Goal: Transaction & Acquisition: Subscribe to service/newsletter

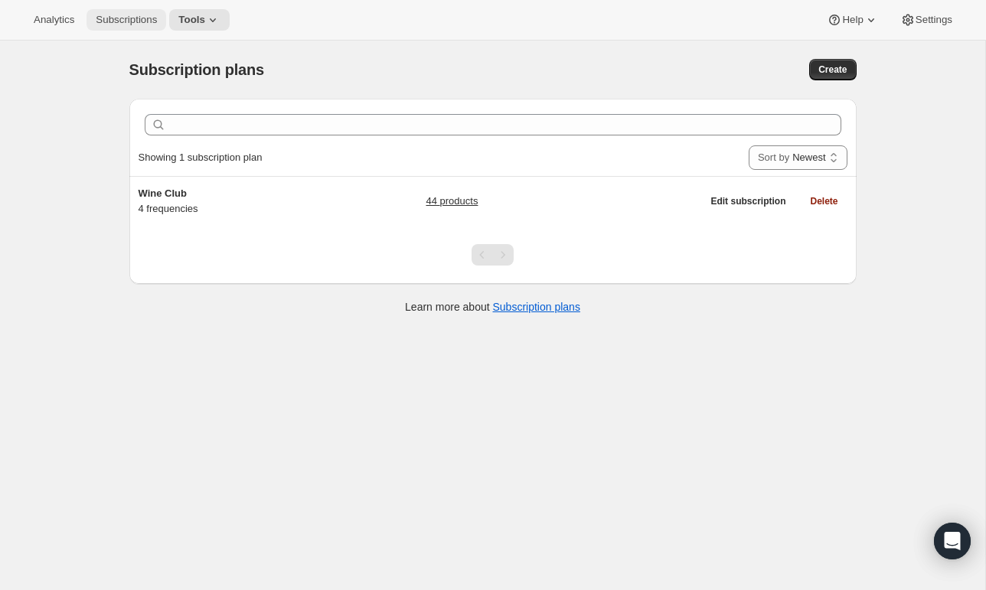
click at [115, 22] on span "Subscriptions" at bounding box center [126, 20] width 61 height 12
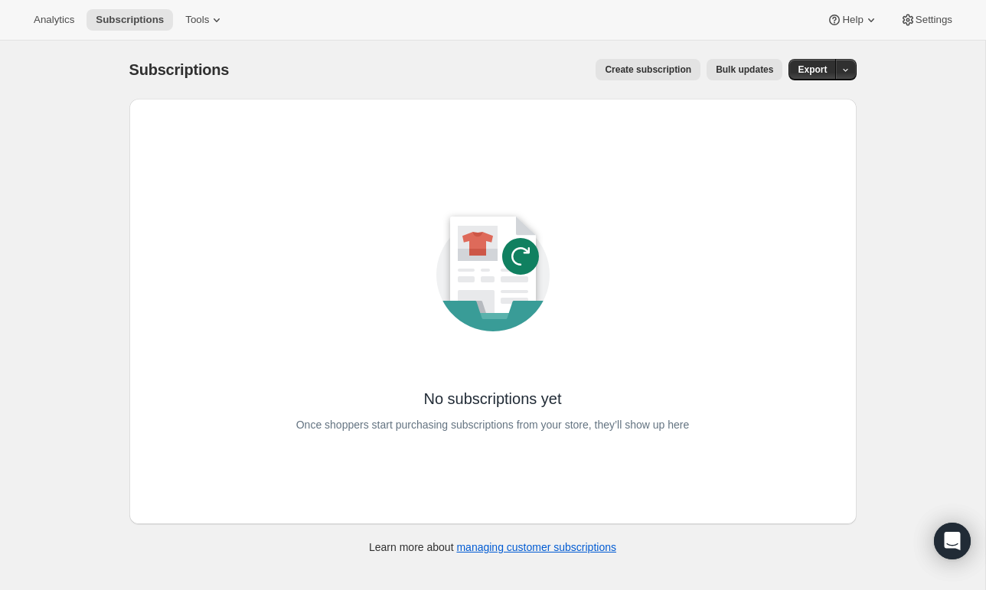
click at [625, 67] on span "Create subscription" at bounding box center [648, 70] width 87 height 12
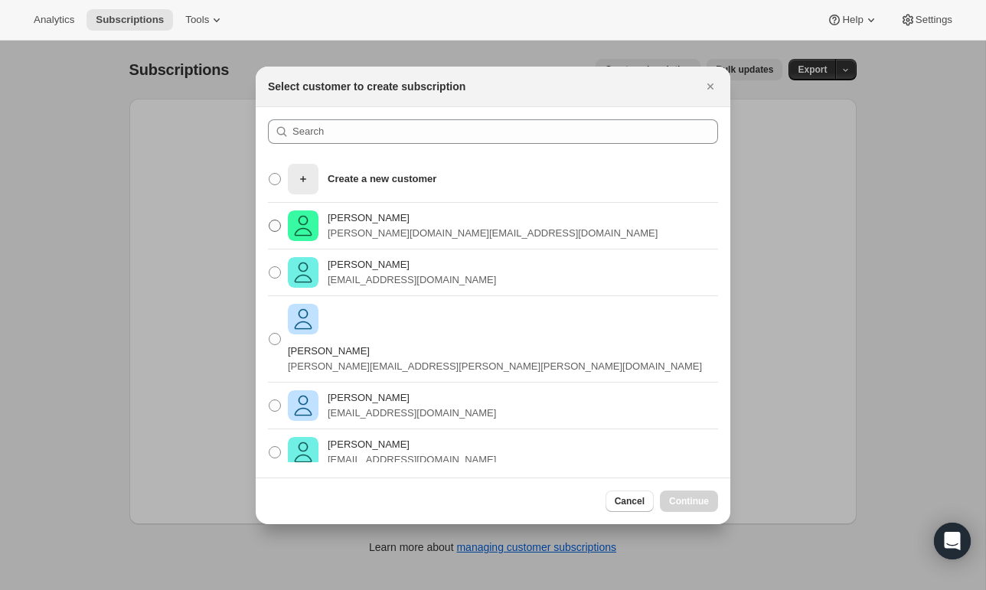
click at [375, 219] on p "[PERSON_NAME]" at bounding box center [493, 218] width 330 height 15
click at [269, 220] on input "[PERSON_NAME] Pink [PERSON_NAME][DOMAIN_NAME][EMAIL_ADDRESS][DOMAIN_NAME]" at bounding box center [269, 220] width 1 height 1
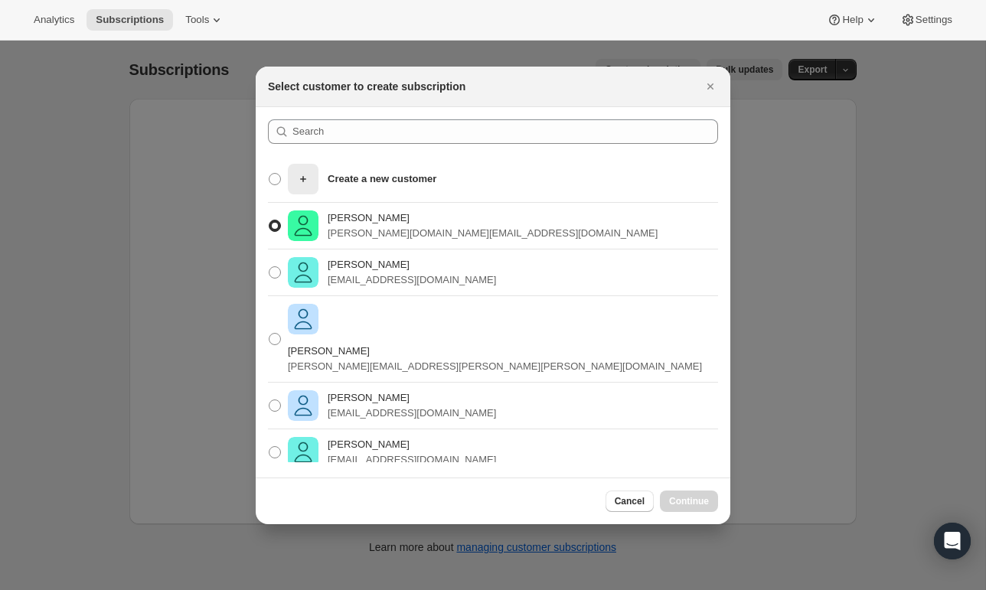
radio input "true"
click at [684, 510] on button "Continue" at bounding box center [689, 501] width 58 height 21
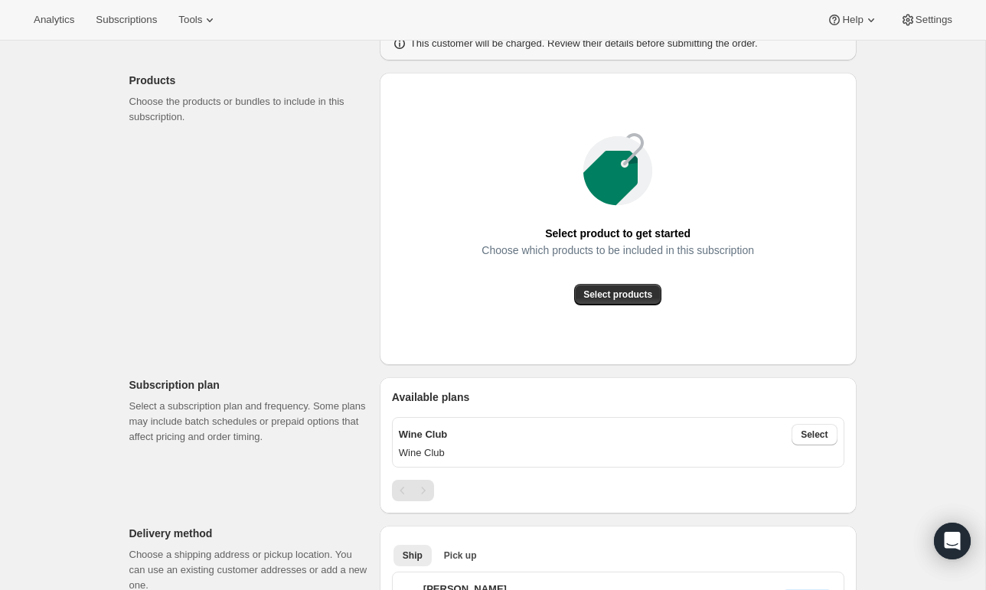
scroll to position [162, 0]
click at [632, 295] on span "Select products" at bounding box center [617, 294] width 69 height 12
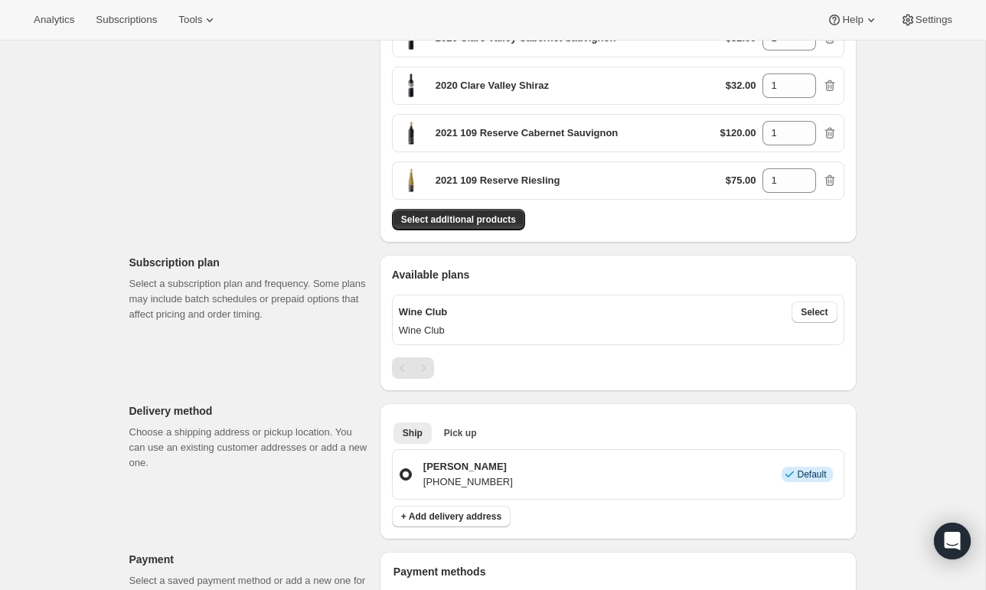
scroll to position [359, 0]
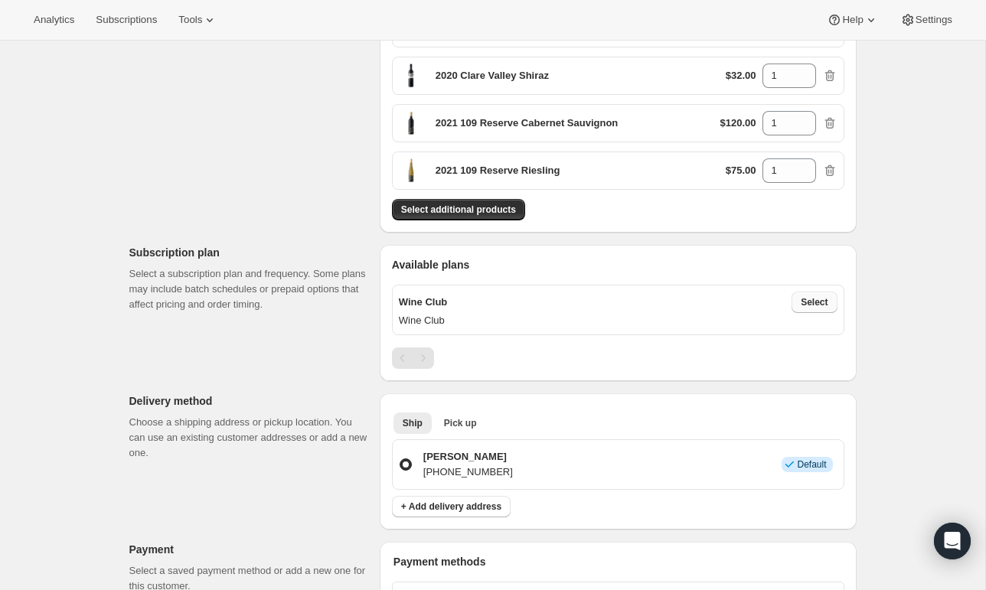
click at [834, 302] on button "Select" at bounding box center [814, 302] width 45 height 21
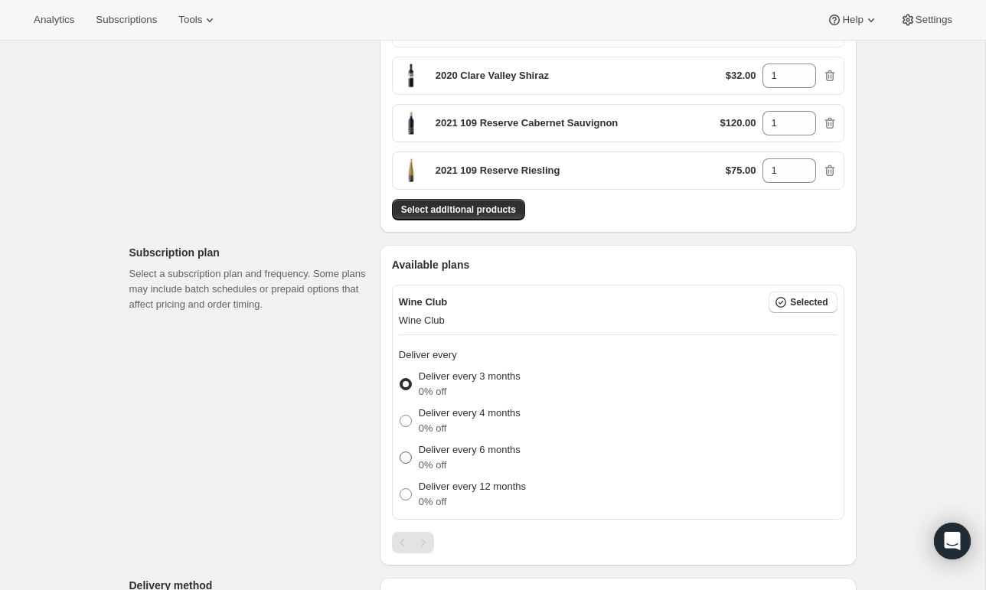
click at [491, 454] on p "Deliver every 6 months" at bounding box center [470, 450] width 102 height 15
click at [400, 452] on input "Deliver every 6 months 0% off" at bounding box center [400, 452] width 1 height 1
radio input "true"
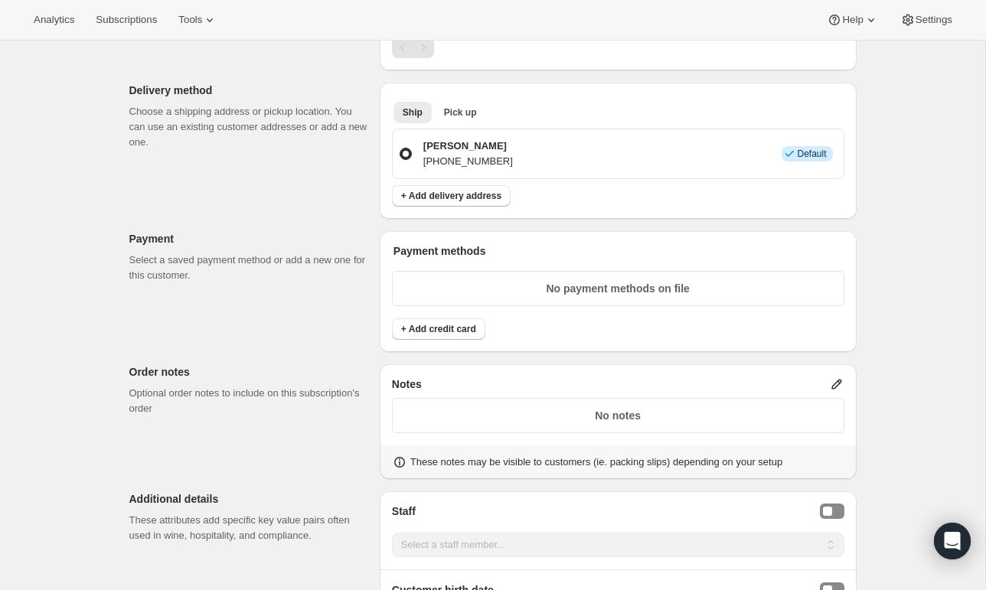
scroll to position [861, 0]
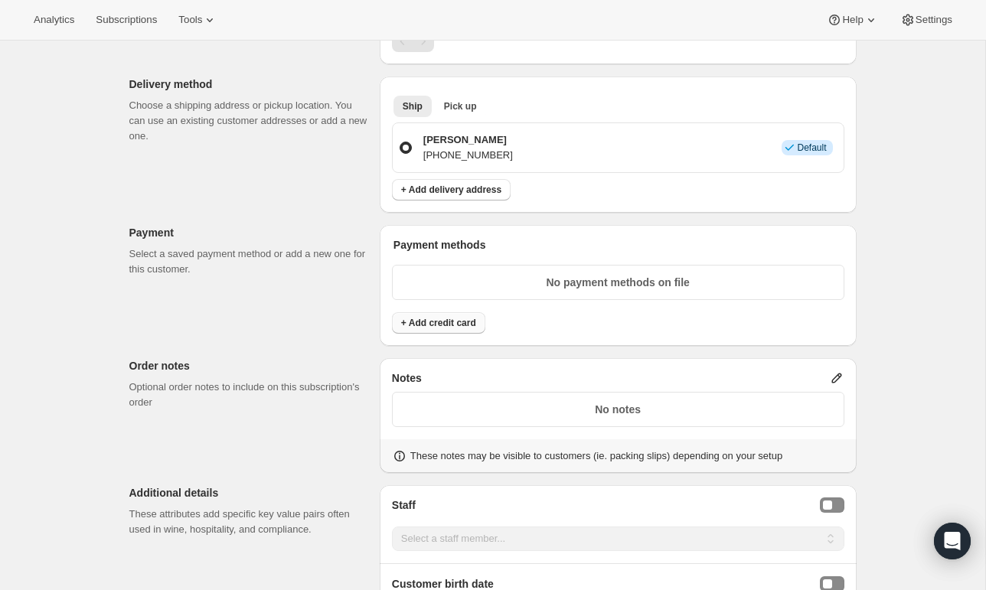
click at [452, 323] on span "+ Add credit card" at bounding box center [438, 323] width 75 height 12
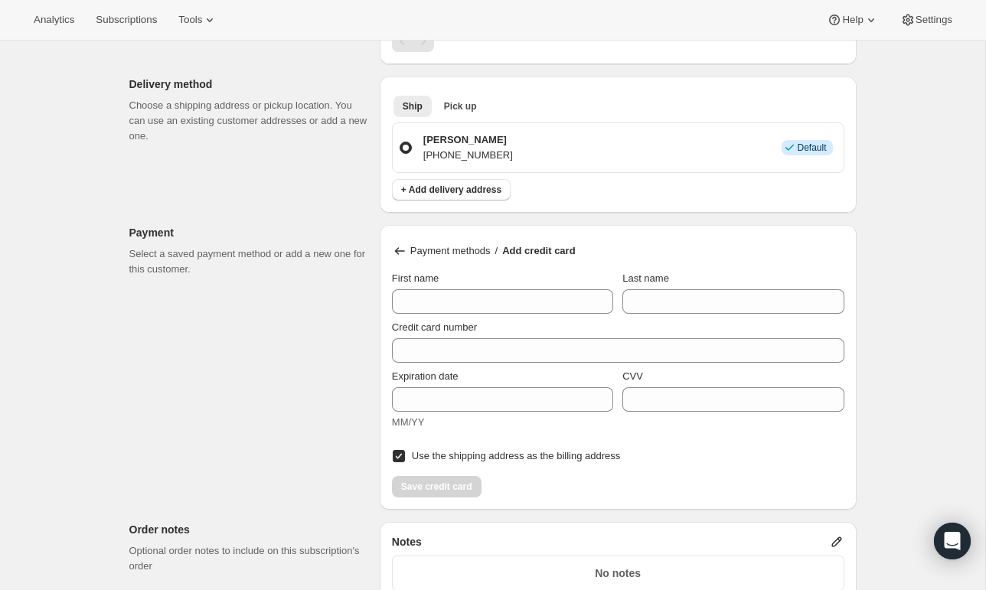
click at [399, 249] on icon at bounding box center [399, 250] width 15 height 15
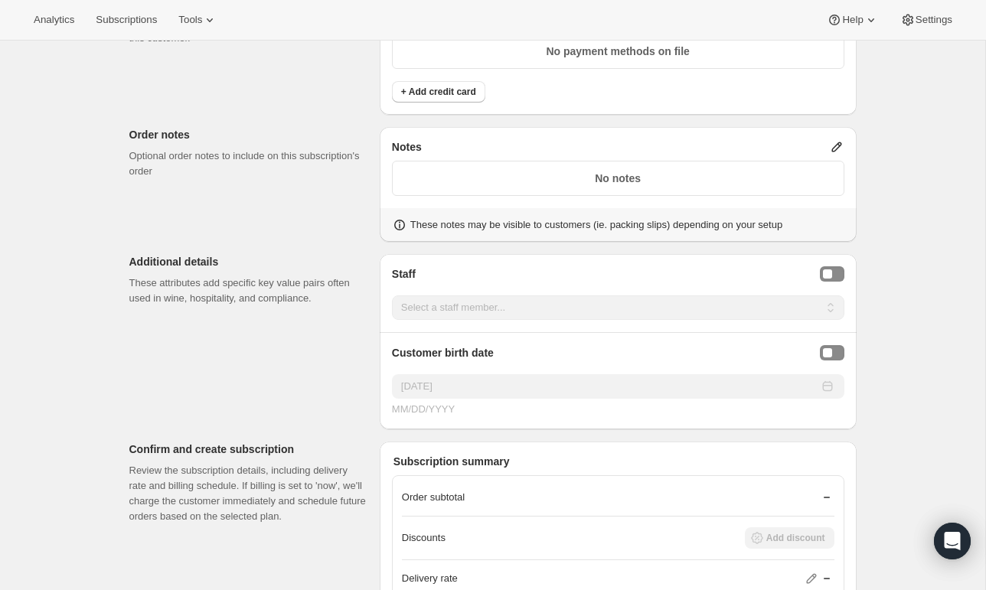
scroll to position [1098, 0]
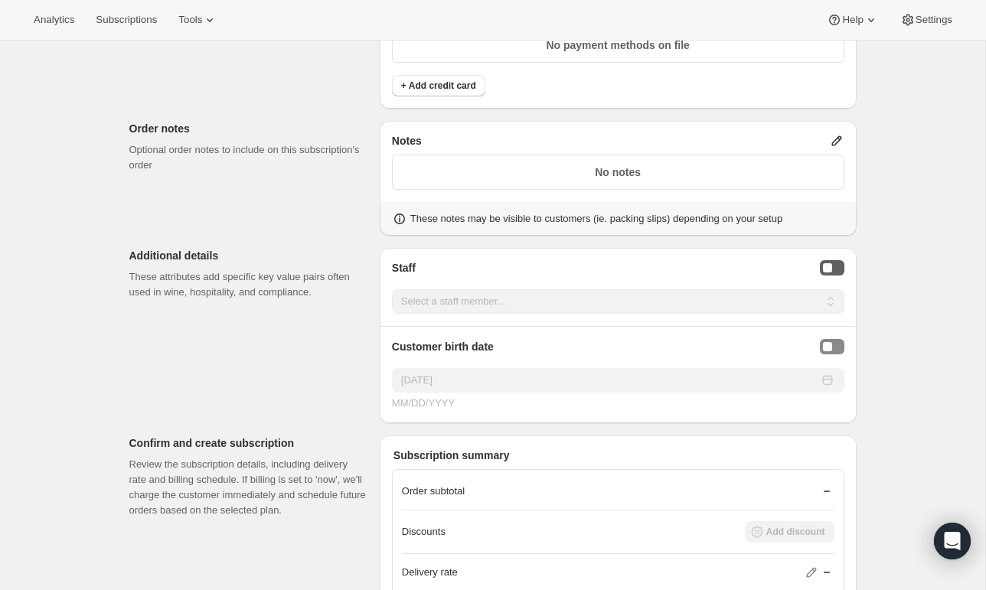
click at [828, 268] on div "Staff Selector" at bounding box center [827, 267] width 9 height 9
click at [585, 294] on select "Select a staff member... [PERSON_NAME]" at bounding box center [618, 301] width 452 height 24
select select "associate-0"
click at [392, 289] on select "Select a staff member... [PERSON_NAME]" at bounding box center [618, 301] width 452 height 24
click at [828, 343] on div "Birthday Selector" at bounding box center [827, 346] width 9 height 9
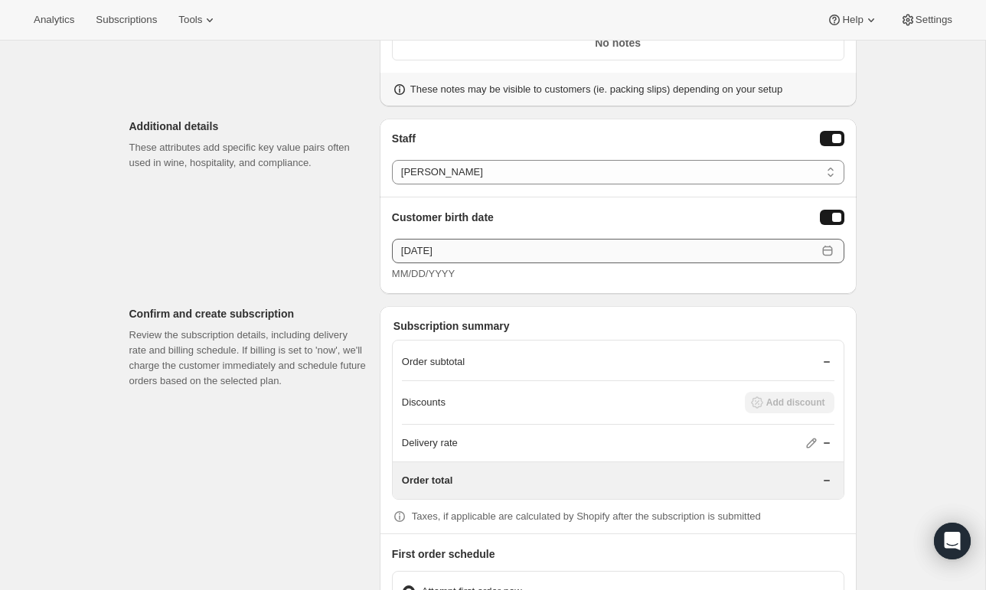
scroll to position [1228, 0]
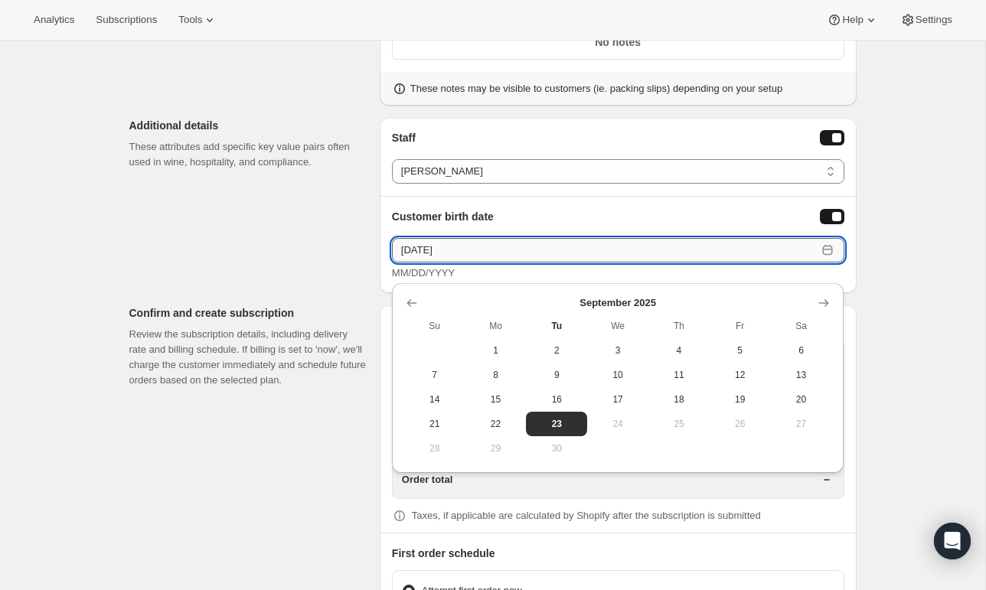
drag, startPoint x: 404, startPoint y: 250, endPoint x: 469, endPoint y: 248, distance: 64.4
click at [469, 248] on input "[DATE]" at bounding box center [604, 250] width 425 height 24
drag, startPoint x: 416, startPoint y: 248, endPoint x: 484, endPoint y: 247, distance: 68.2
click at [484, 247] on input "[DATE]" at bounding box center [604, 250] width 425 height 24
click at [521, 217] on div "Customer birth date" at bounding box center [618, 217] width 452 height 17
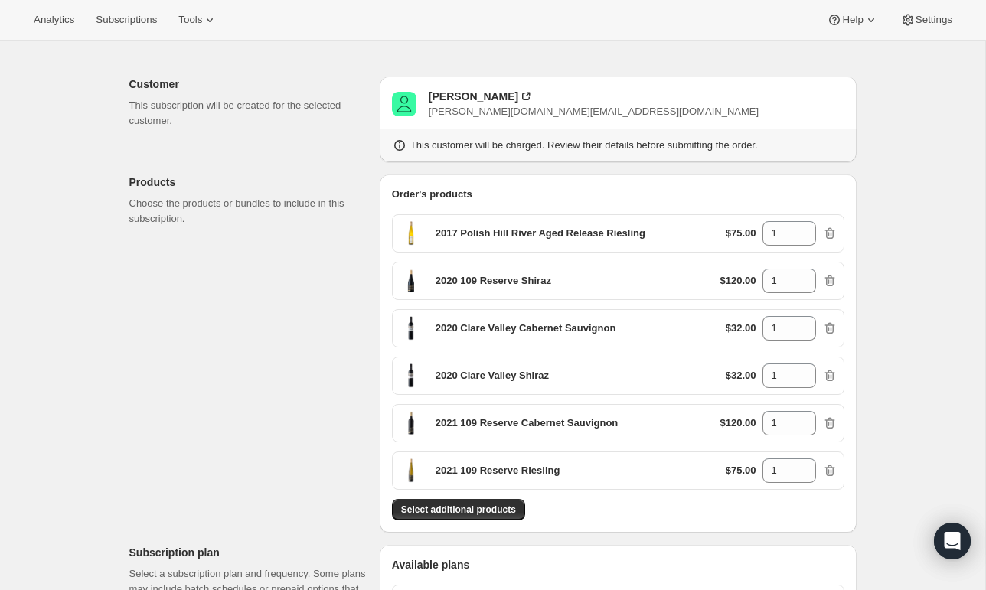
scroll to position [70, 0]
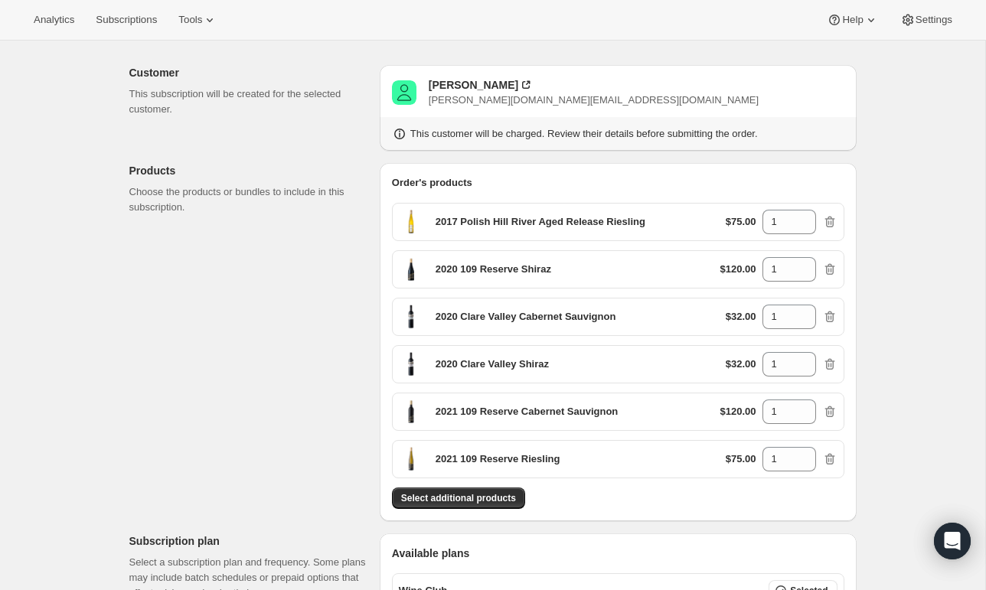
drag, startPoint x: 835, startPoint y: 459, endPoint x: 838, endPoint y: 427, distance: 32.3
click at [835, 455] on icon "button" at bounding box center [829, 459] width 15 height 15
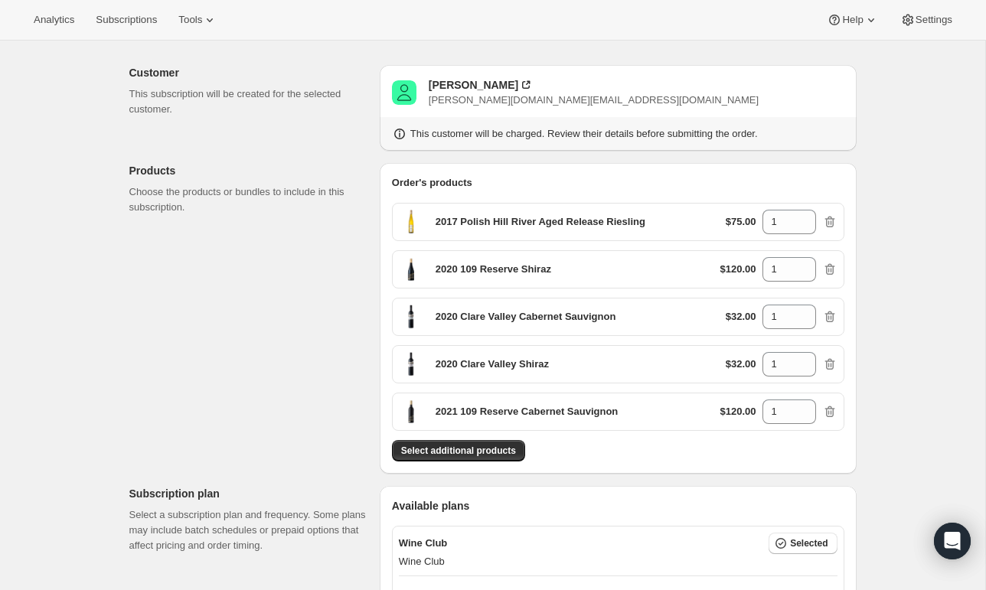
drag, startPoint x: 834, startPoint y: 413, endPoint x: 827, endPoint y: 390, distance: 24.0
click at [834, 413] on icon "button" at bounding box center [829, 411] width 15 height 15
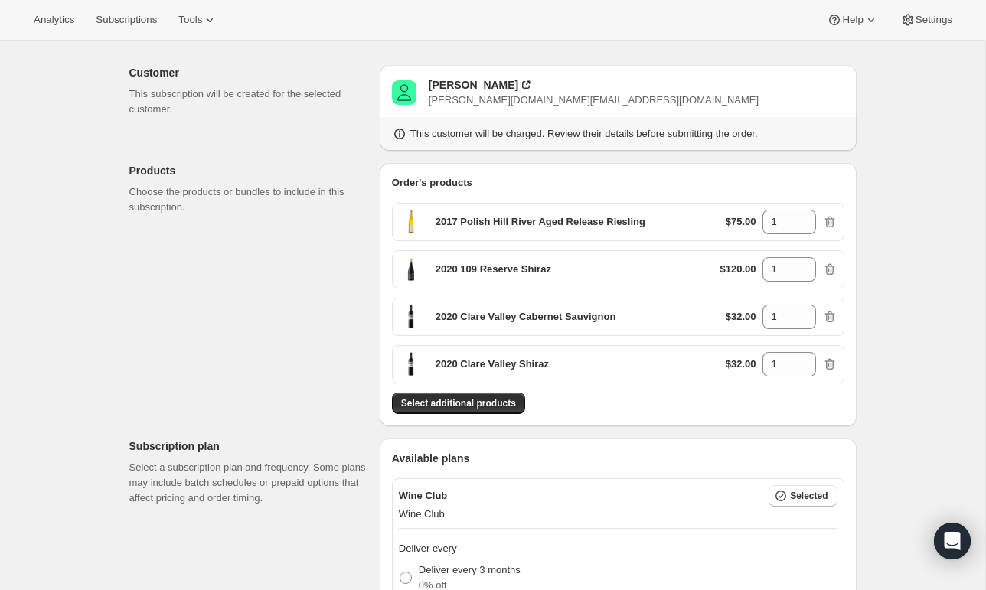
click at [830, 365] on icon "button" at bounding box center [829, 364] width 15 height 15
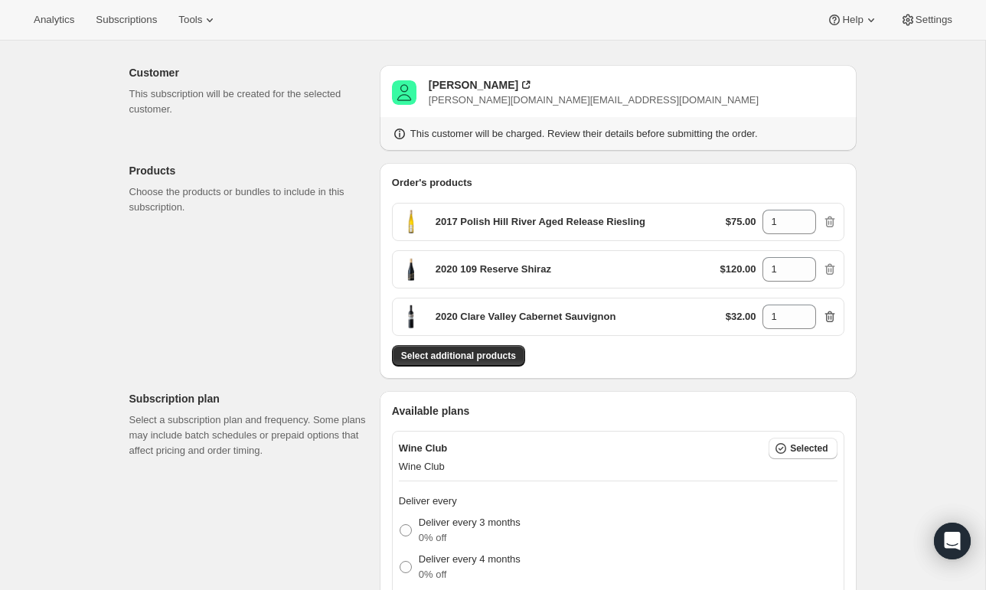
click at [827, 312] on icon "button" at bounding box center [829, 316] width 15 height 15
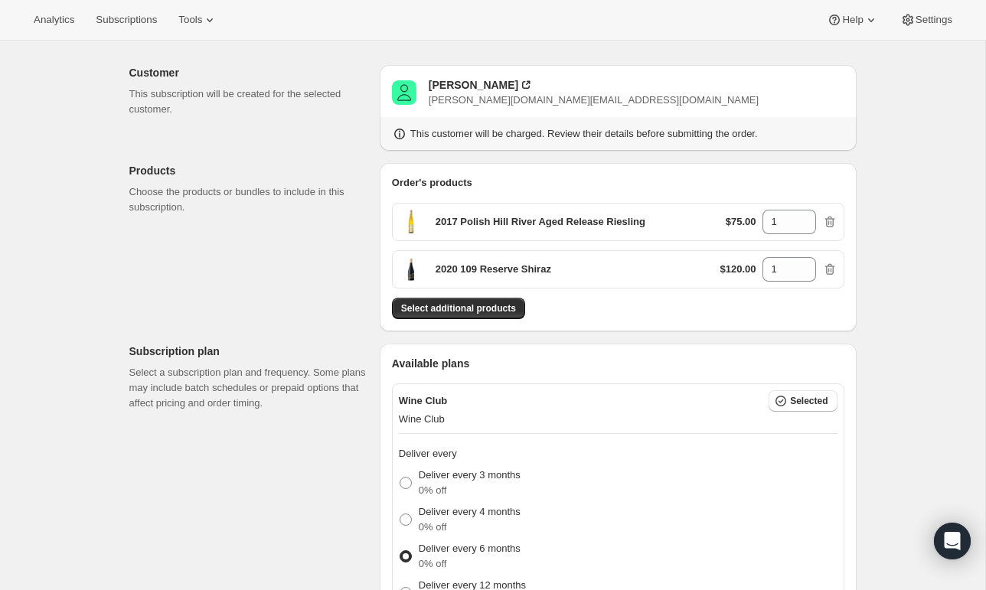
click at [834, 260] on div "$120.00 1" at bounding box center [778, 269] width 117 height 24
drag, startPoint x: 833, startPoint y: 268, endPoint x: 833, endPoint y: 234, distance: 33.7
click at [835, 260] on div "$120.00 1" at bounding box center [778, 269] width 117 height 24
drag, startPoint x: 829, startPoint y: 218, endPoint x: 828, endPoint y: 231, distance: 13.1
click at [829, 219] on icon "button" at bounding box center [830, 222] width 10 height 11
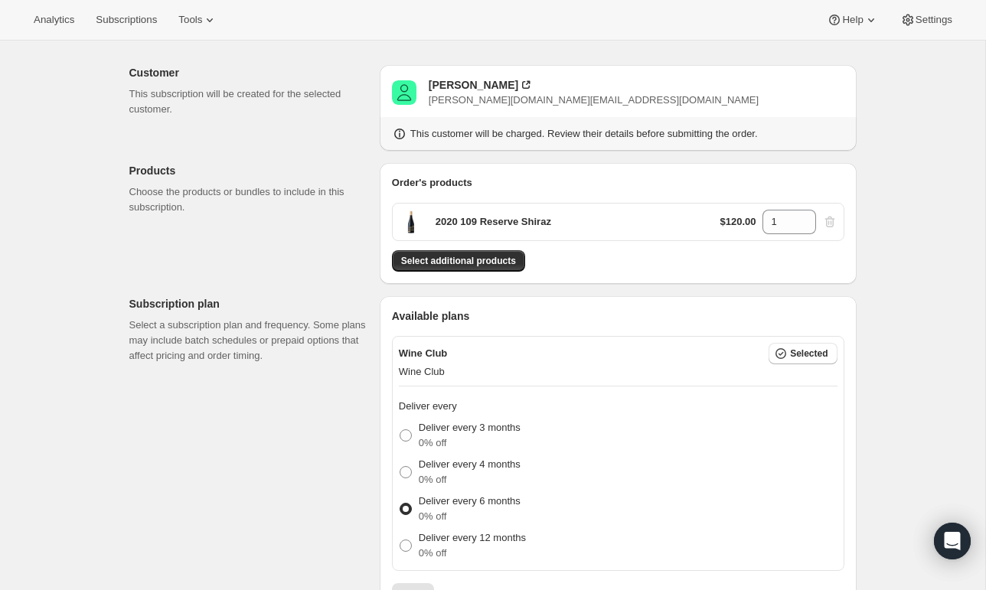
click at [834, 222] on div "$120.00 1" at bounding box center [778, 222] width 117 height 24
click at [682, 253] on div "Select additional products" at bounding box center [618, 260] width 452 height 21
click at [803, 227] on icon at bounding box center [805, 227] width 8 height 5
click at [506, 263] on span "Select additional products" at bounding box center [458, 261] width 115 height 12
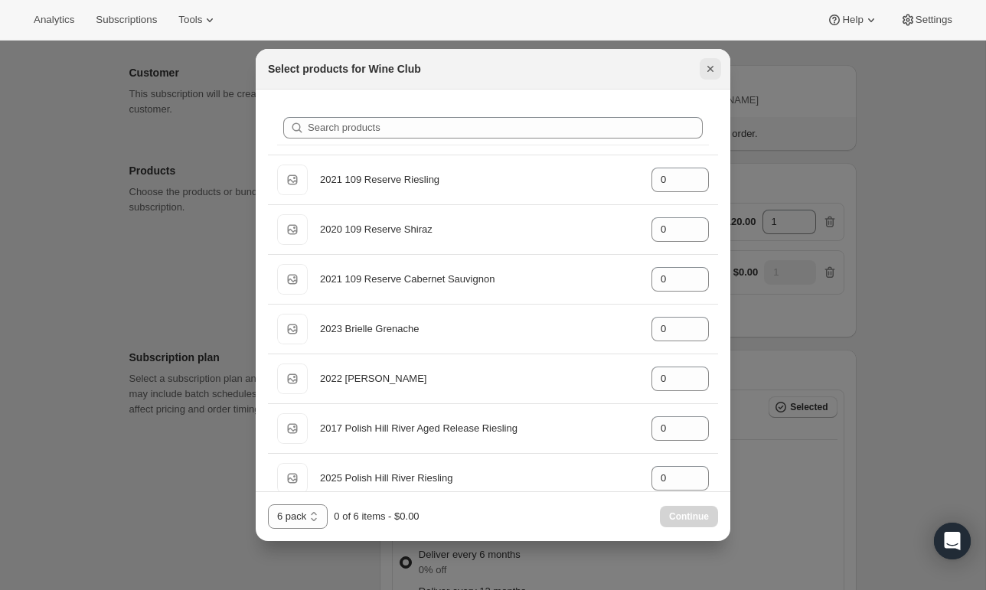
click at [714, 69] on icon "Close" at bounding box center [710, 68] width 15 height 15
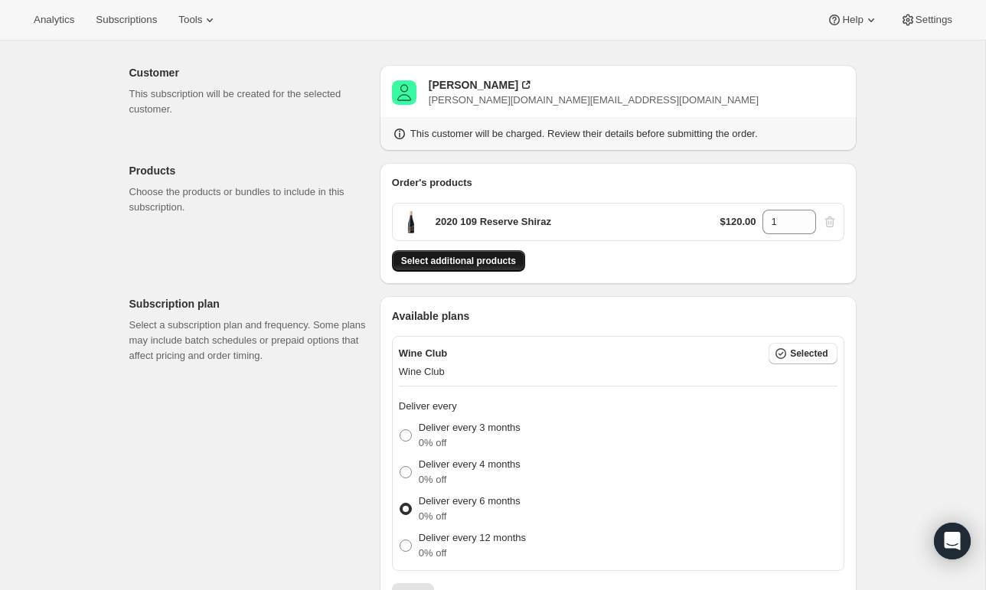
click at [488, 266] on span "Select additional products" at bounding box center [458, 261] width 115 height 12
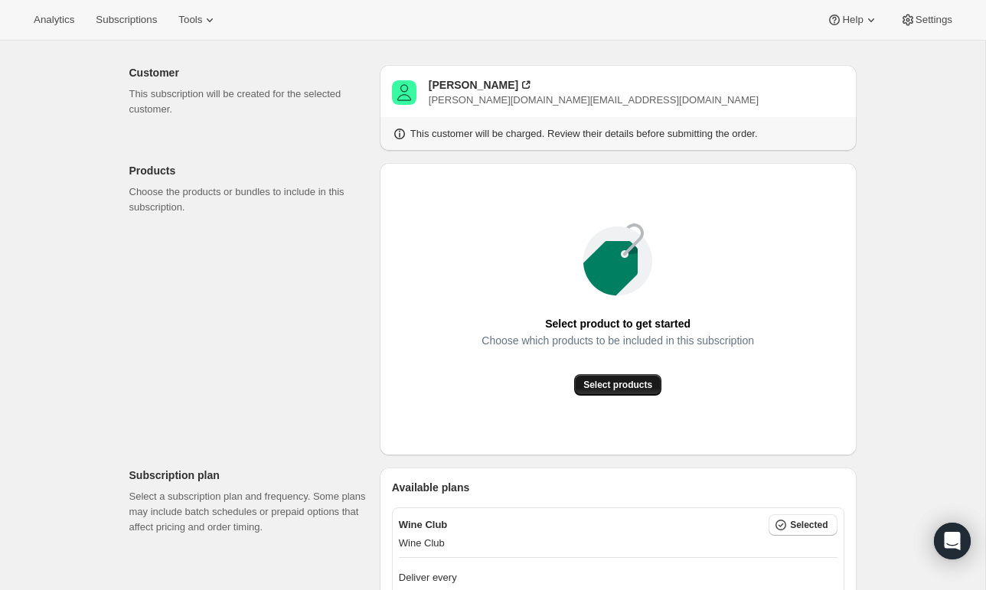
click at [616, 380] on span "Select products" at bounding box center [617, 385] width 69 height 12
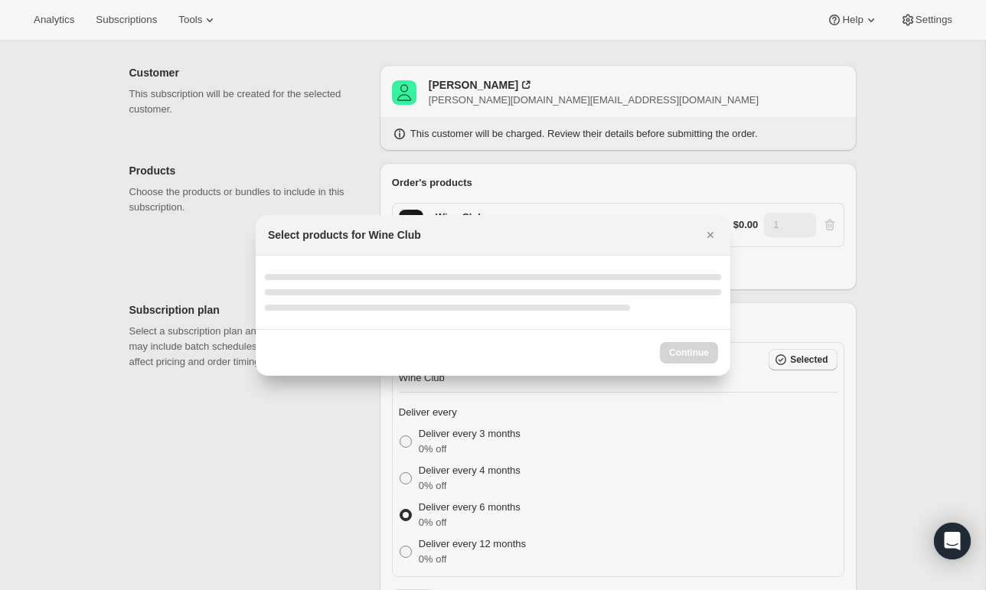
scroll to position [0, 0]
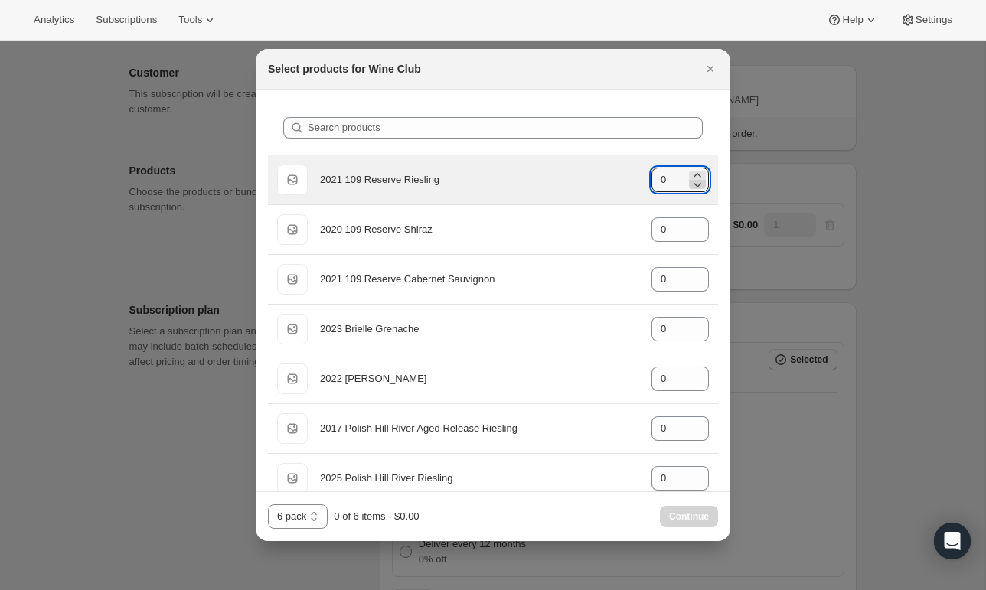
click at [694, 181] on icon ":r37:" at bounding box center [697, 184] width 15 height 15
click at [699, 173] on icon ":r37:" at bounding box center [697, 175] width 15 height 15
type input "1"
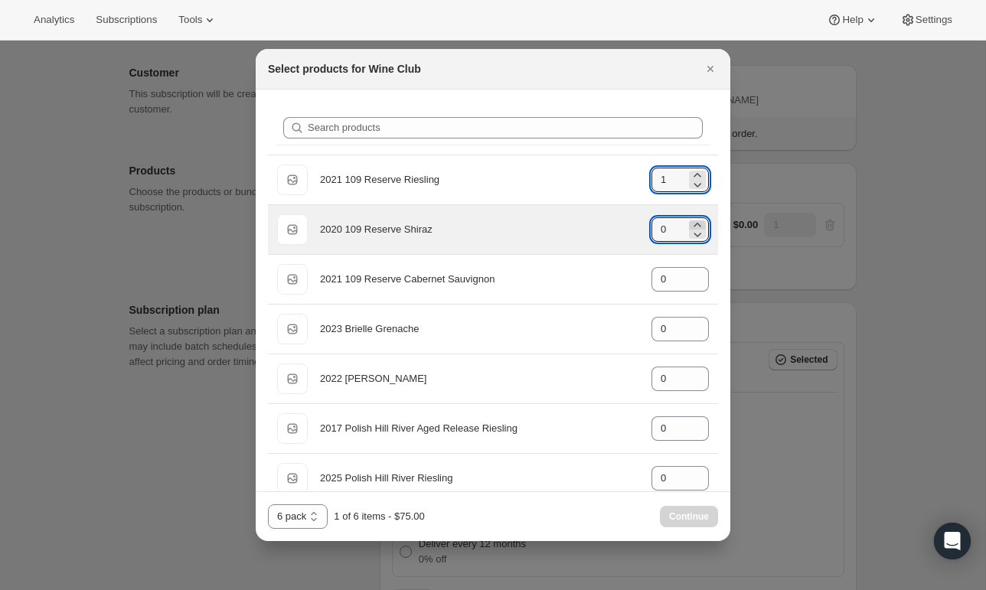
click at [702, 220] on icon ":r37:" at bounding box center [697, 224] width 15 height 15
type input "1"
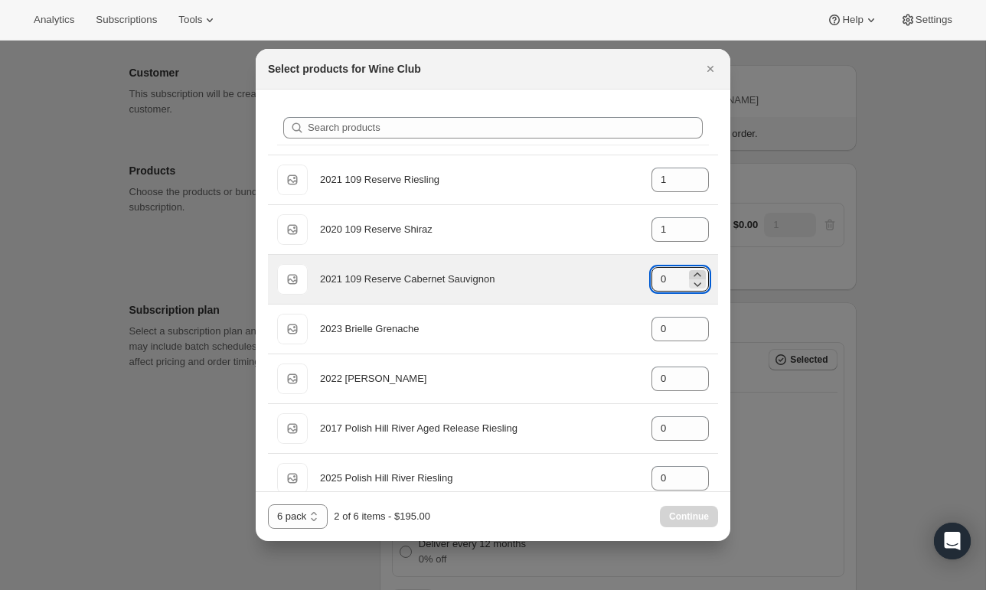
click at [695, 271] on icon ":r37:" at bounding box center [697, 274] width 15 height 15
type input "1"
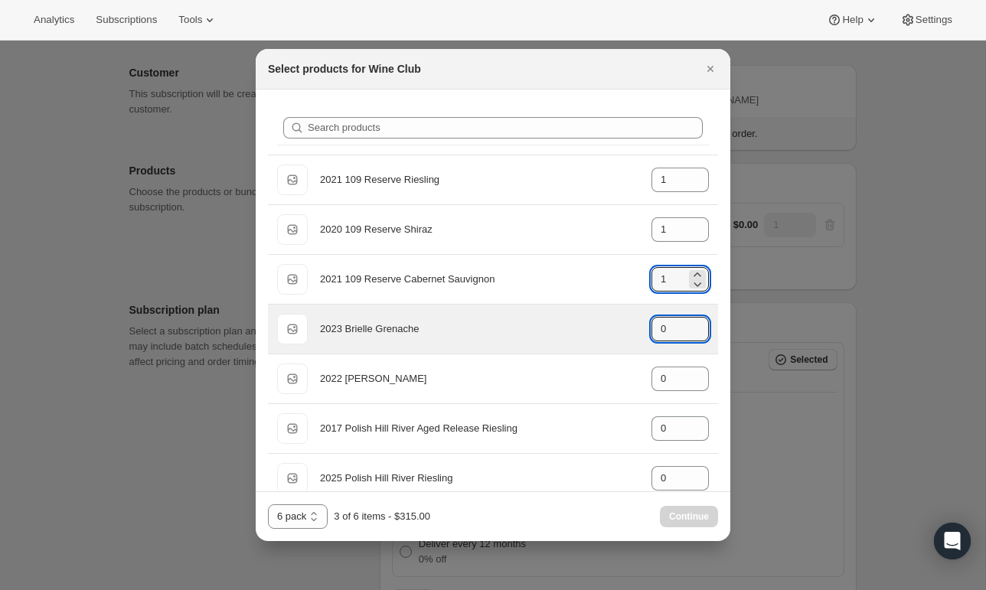
drag, startPoint x: 700, startPoint y: 321, endPoint x: 697, endPoint y: 352, distance: 31.5
click at [700, 323] on icon ":r37:" at bounding box center [697, 324] width 15 height 15
type input "1"
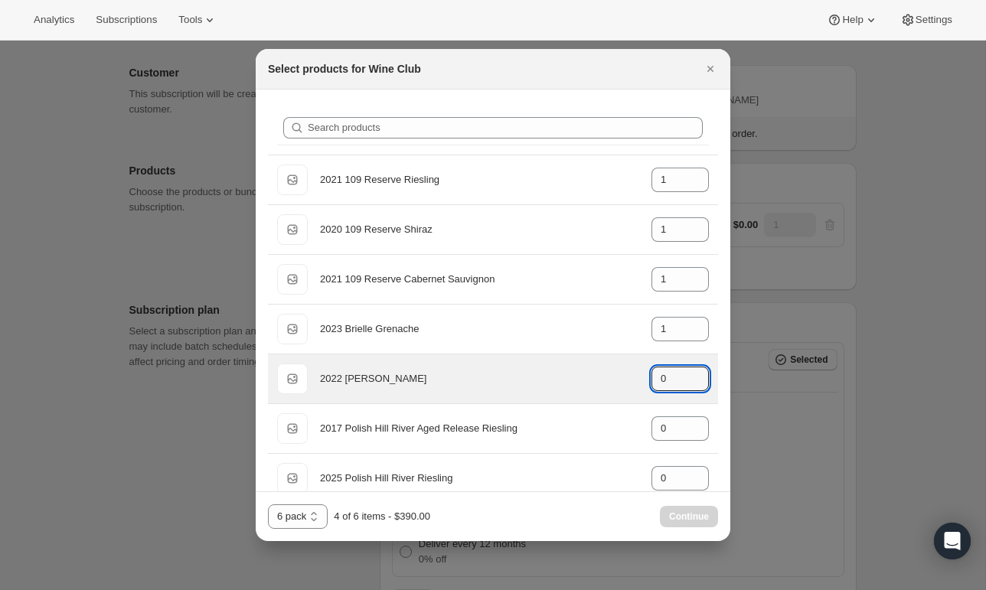
drag, startPoint x: 701, startPoint y: 372, endPoint x: 700, endPoint y: 400, distance: 28.3
click at [701, 373] on icon ":r37:" at bounding box center [697, 374] width 15 height 15
type input "1"
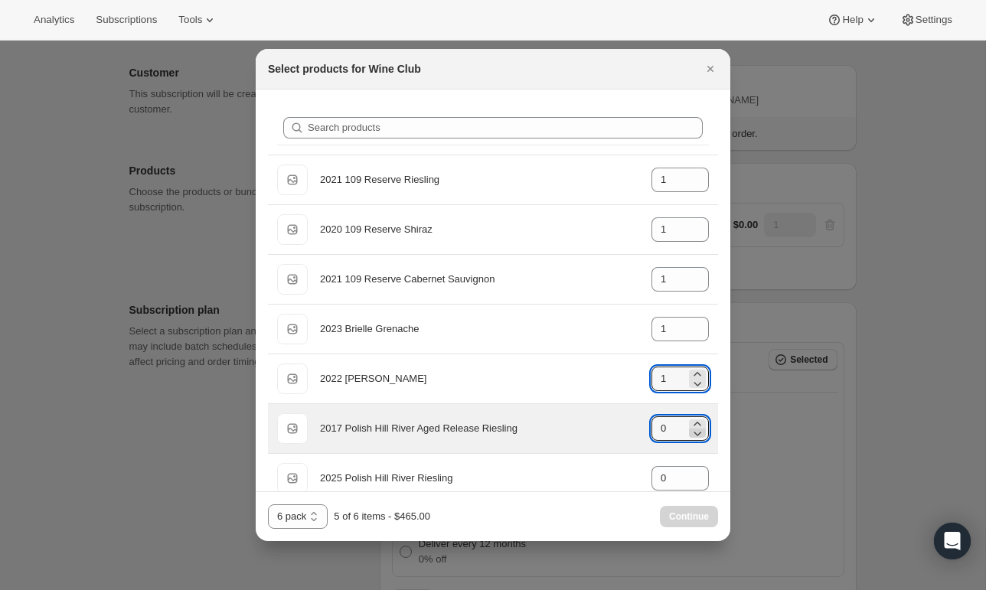
click at [700, 426] on icon ":r37:" at bounding box center [697, 433] width 15 height 15
click at [697, 420] on icon ":r37:" at bounding box center [697, 423] width 15 height 15
type input "1"
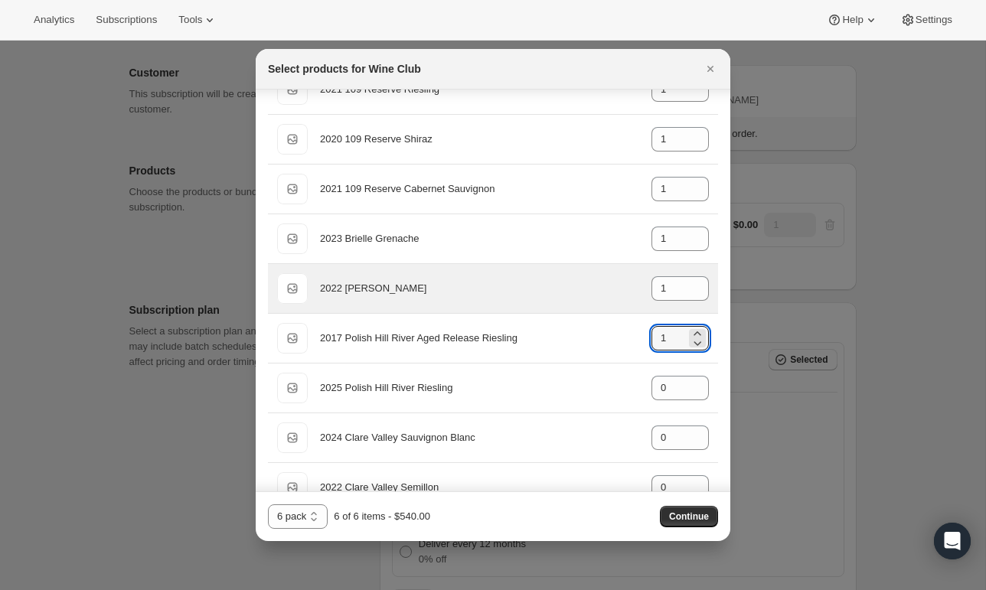
scroll to position [116, 0]
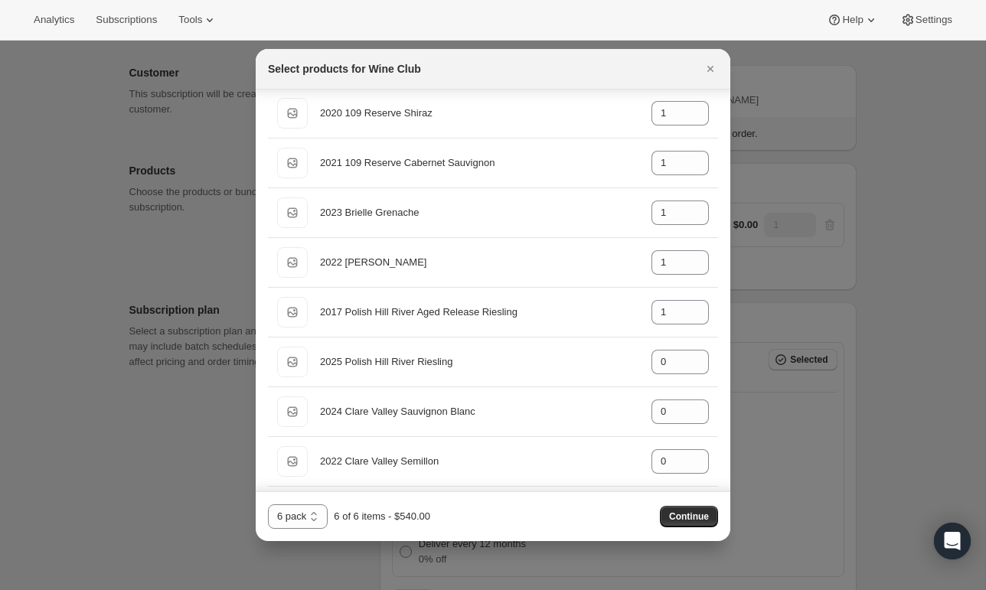
drag, startPoint x: 400, startPoint y: 517, endPoint x: 472, endPoint y: 518, distance: 72.0
click at [472, 518] on div "6 pack 12 pack 18 items 24 items 6 pack 6 of 6 items - $540.00 Continue" at bounding box center [493, 517] width 450 height 24
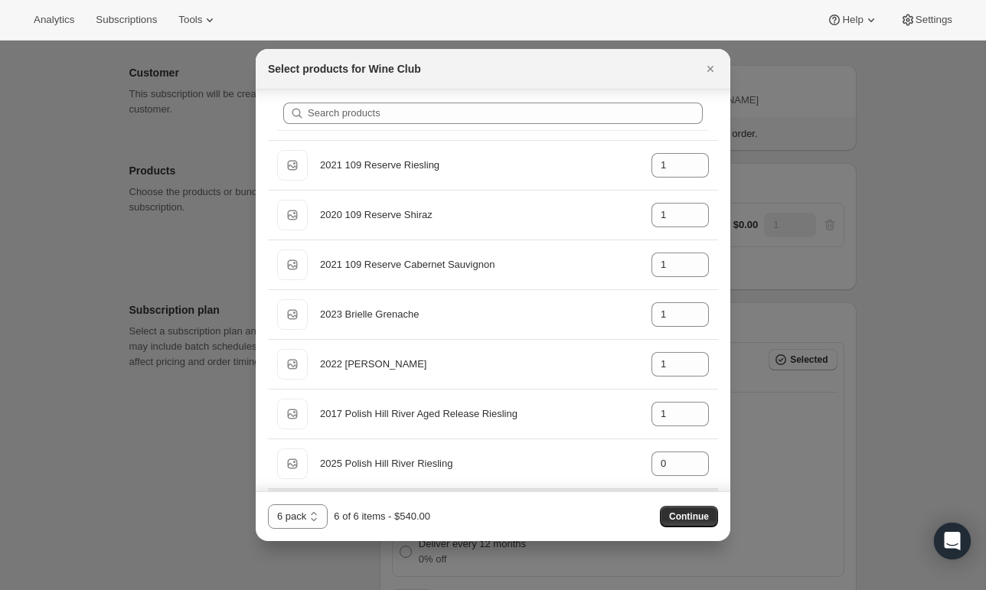
scroll to position [0, 0]
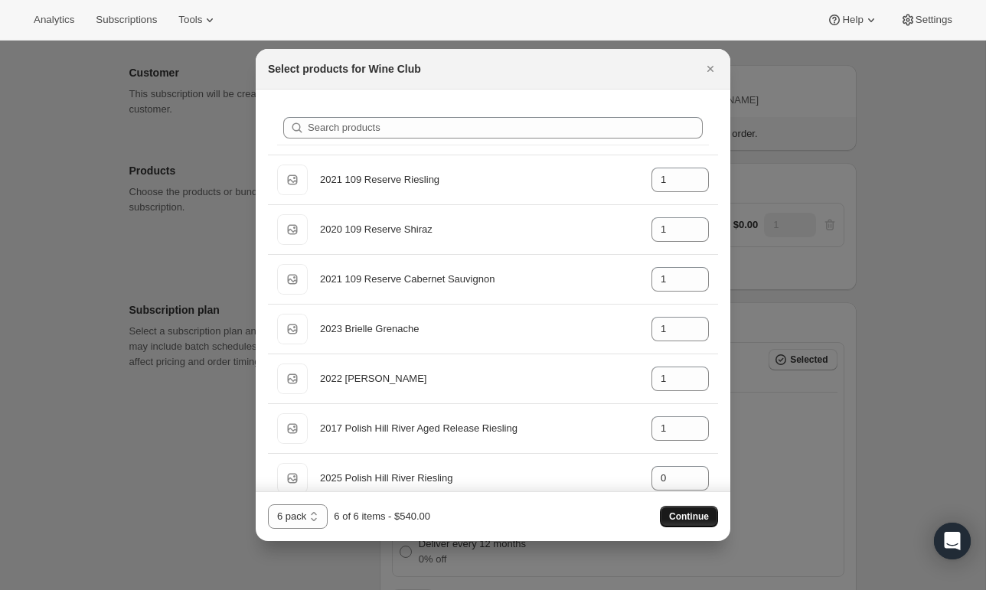
click at [674, 516] on span "Continue" at bounding box center [689, 517] width 40 height 12
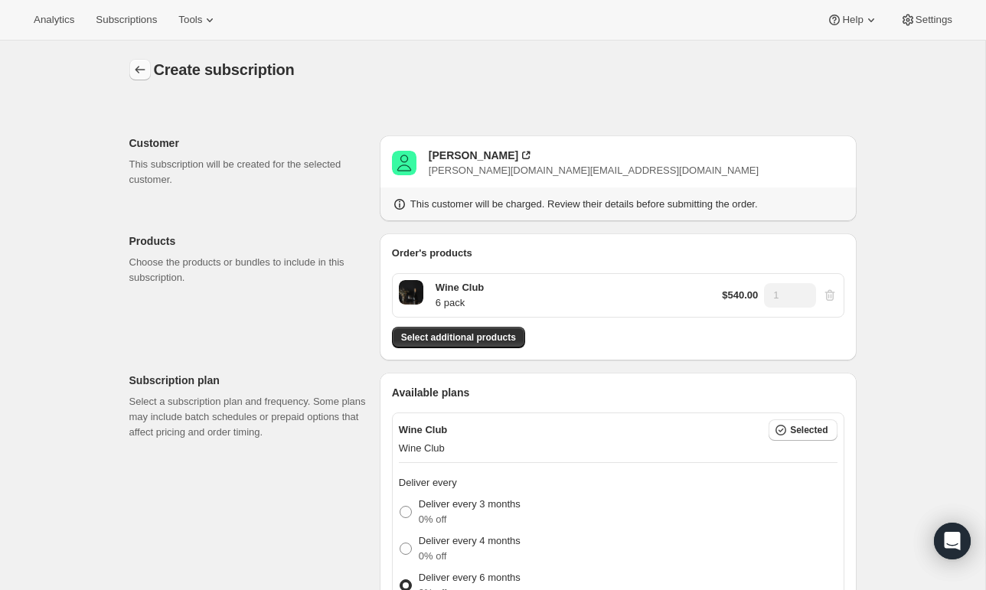
click at [136, 70] on icon "button" at bounding box center [140, 70] width 10 height 8
